Goal: Task Accomplishment & Management: Understand process/instructions

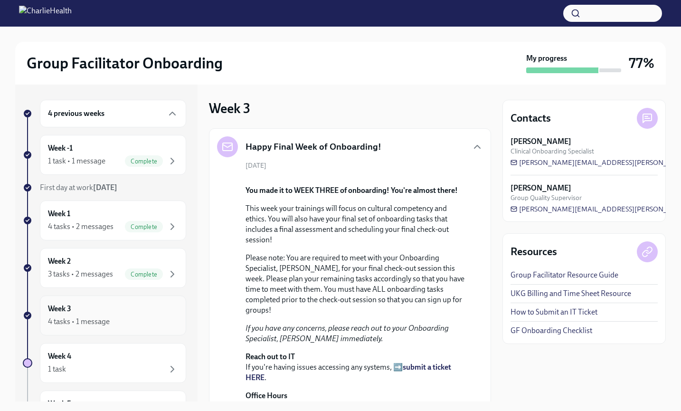
click at [102, 313] on div "Week 3 4 tasks • 1 message" at bounding box center [113, 315] width 130 height 24
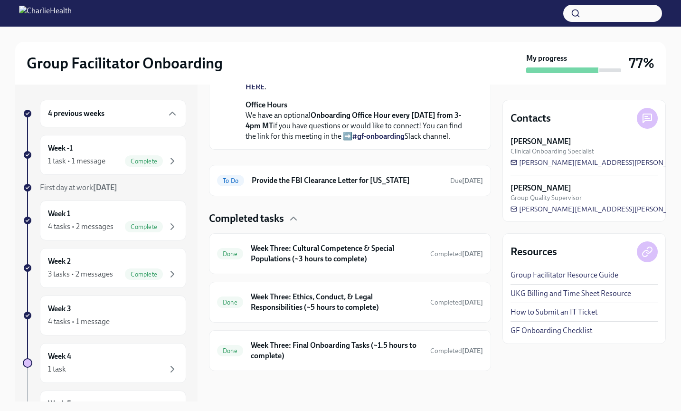
scroll to position [372, 0]
click at [333, 186] on h6 "Provide the FBI Clearance Letter for [US_STATE]" at bounding box center [347, 180] width 191 height 10
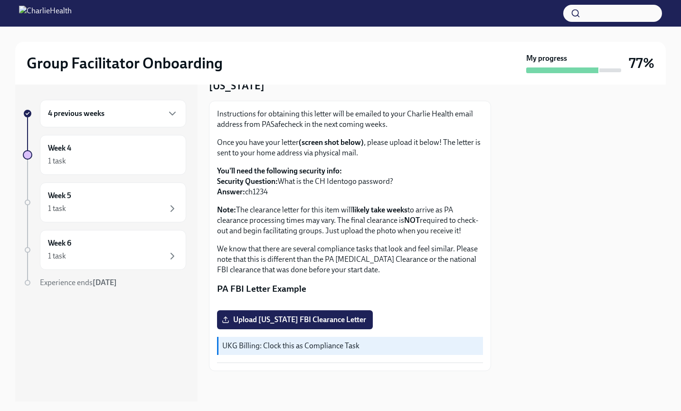
scroll to position [101, 0]
click at [84, 155] on div "1 task" at bounding box center [113, 160] width 130 height 11
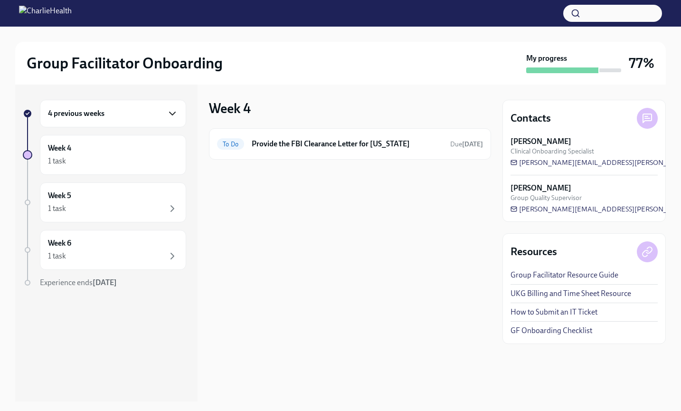
click at [172, 109] on icon "button" at bounding box center [172, 113] width 11 height 11
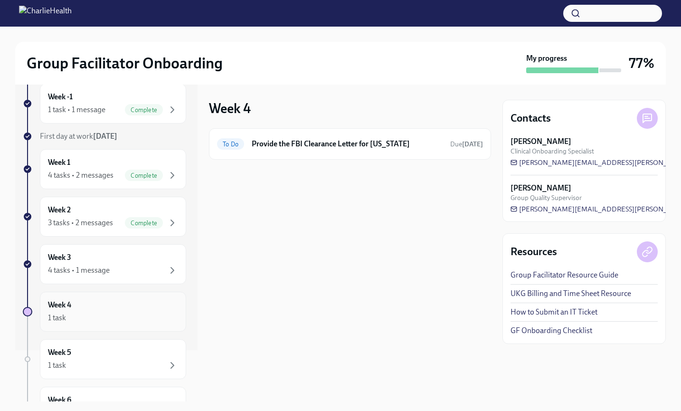
scroll to position [52, 0]
click at [109, 321] on div "1 task" at bounding box center [113, 316] width 130 height 11
click at [273, 140] on h6 "Provide the FBI Clearance Letter for [US_STATE]" at bounding box center [347, 144] width 191 height 10
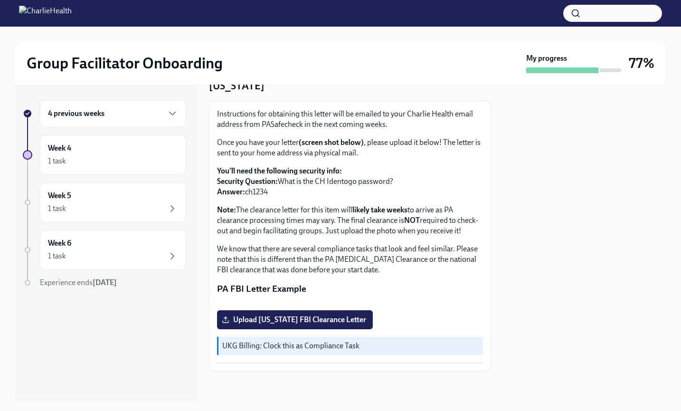
scroll to position [143, 0]
click at [627, 347] on div at bounding box center [583, 242] width 163 height 317
